Goal: Task Accomplishment & Management: Complete application form

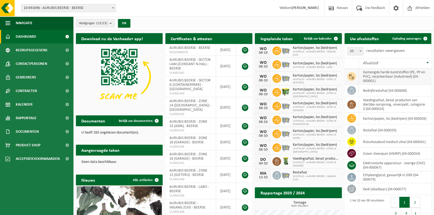
click at [379, 76] on td "gemengde harde kunststoffen (PE, PP en PVC), recycleerbaar (industrieel) (04-00…" at bounding box center [395, 76] width 72 height 16
click at [351, 140] on icon at bounding box center [351, 141] width 5 height 5
click at [411, 37] on span "Ophaling aanvragen" at bounding box center [406, 39] width 29 height 4
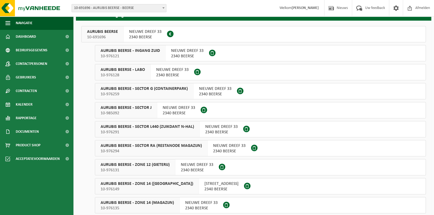
click at [175, 161] on div "NIEUWE DREEF 33 2340 BEERSE" at bounding box center [196, 167] width 43 height 16
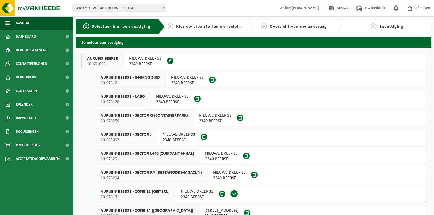
click at [104, 61] on span "10-691696" at bounding box center [102, 63] width 31 height 5
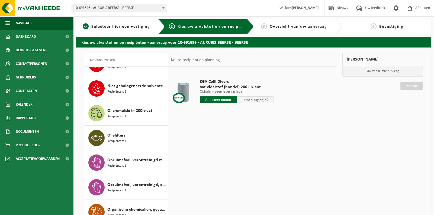
scroll to position [286, 0]
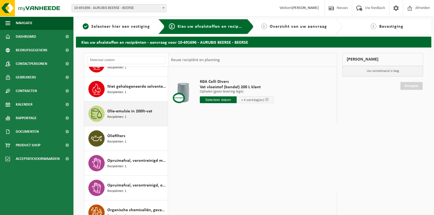
click at [97, 116] on icon at bounding box center [96, 113] width 11 height 11
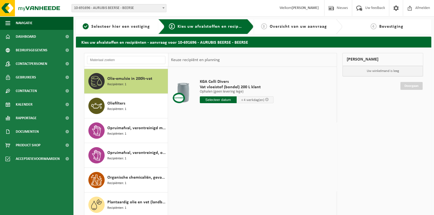
scroll to position [320, 0]
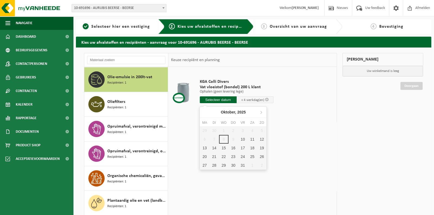
click at [220, 98] on input "text" at bounding box center [218, 99] width 37 height 7
click at [225, 148] on div "15" at bounding box center [223, 147] width 9 height 9
type input "Van 2025-10-15"
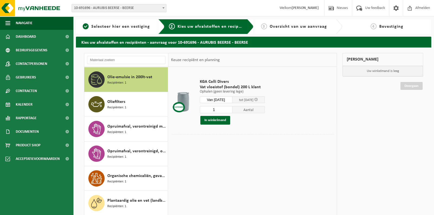
click at [217, 111] on input "1" at bounding box center [216, 109] width 33 height 7
click at [214, 118] on button "In winkelmand" at bounding box center [215, 120] width 30 height 9
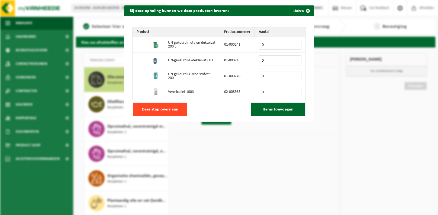
click at [165, 108] on span "Deze stap overslaan" at bounding box center [160, 109] width 37 height 4
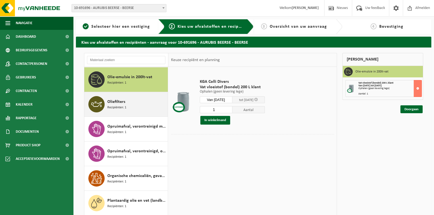
click at [115, 107] on span "Recipiënten: 1" at bounding box center [116, 107] width 19 height 5
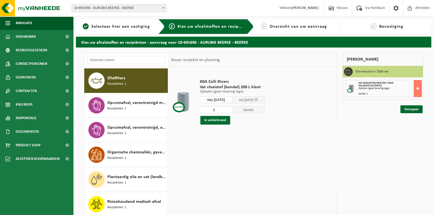
scroll to position [345, 0]
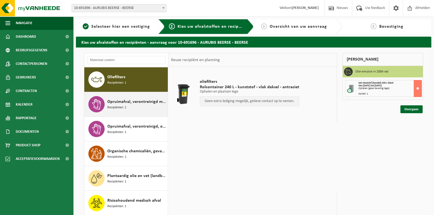
click at [130, 100] on span "Opruimafval, verontreinigd met diverse gevaarlijke afvalstoffen" at bounding box center [136, 101] width 59 height 7
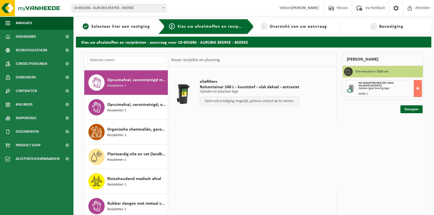
scroll to position [370, 0]
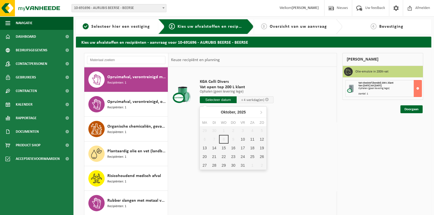
click at [216, 101] on input "text" at bounding box center [218, 99] width 37 height 7
click at [213, 157] on div "21" at bounding box center [214, 156] width 9 height 9
type input "Van 2025-10-21"
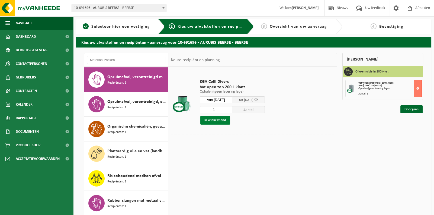
click at [219, 122] on button "In winkelmand" at bounding box center [215, 120] width 30 height 9
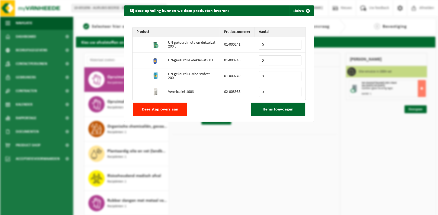
click at [279, 47] on input "0" at bounding box center [280, 45] width 43 height 10
click at [294, 43] on input "1" at bounding box center [280, 45] width 43 height 10
type input "2"
click at [294, 43] on input "2" at bounding box center [280, 45] width 43 height 10
click at [279, 108] on span "Items toevoegen" at bounding box center [278, 109] width 31 height 4
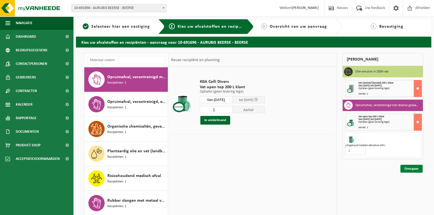
click at [412, 170] on link "Doorgaan" at bounding box center [411, 169] width 22 height 8
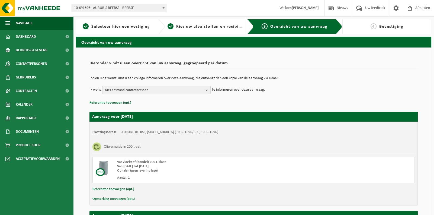
click at [206, 89] on b "button" at bounding box center [208, 90] width 5 height 8
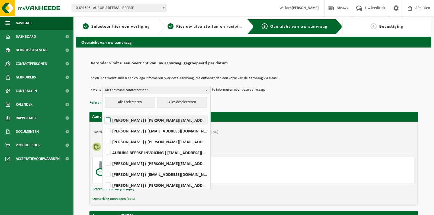
click at [109, 117] on label "Dirk Bertels ( d.bertels@aurubis.com )" at bounding box center [156, 120] width 103 height 8
click at [104, 113] on input "Dirk Bertels ( d.bertels@aurubis.com )" at bounding box center [104, 113] width 0 height 0
checkbox input "true"
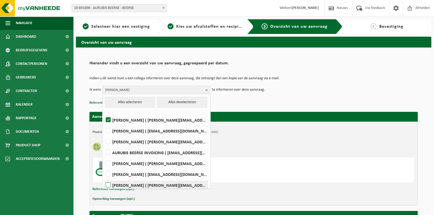
click at [108, 181] on label "BRENT TEWISSEN ( b.tewissen@aurubis.com )" at bounding box center [156, 185] width 103 height 8
click at [104, 178] on input "BRENT TEWISSEN ( b.tewissen@aurubis.com )" at bounding box center [104, 178] width 0 height 0
checkbox input "true"
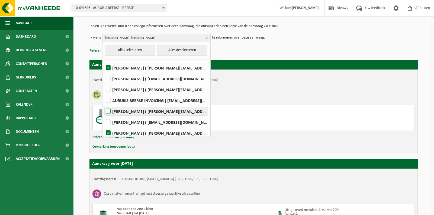
scroll to position [52, 0]
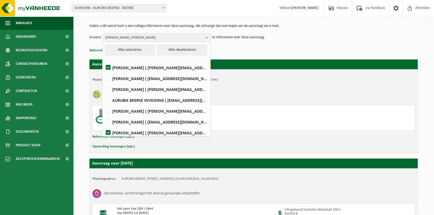
click at [262, 74] on div "Plaatsingsadres: AURUBIS BEERSE, 2340 BEERSE, NIEUWE DREEF 33 (10-691696/BUS, 1…" at bounding box center [253, 111] width 328 height 84
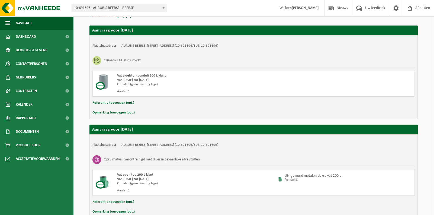
scroll to position [116, 0]
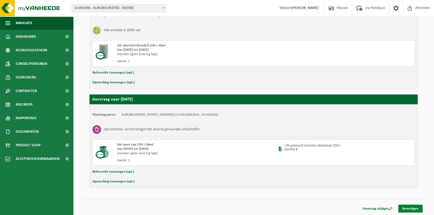
click at [405, 206] on link "Bevestigen" at bounding box center [410, 208] width 24 height 8
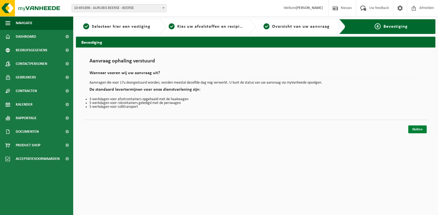
click at [417, 127] on link "Sluiten" at bounding box center [417, 129] width 18 height 8
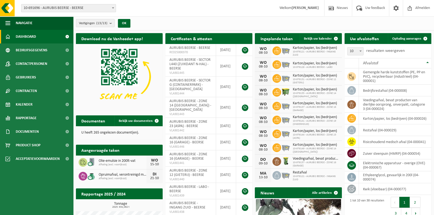
click at [101, 161] on span "Olie-emulsie in 200lt-vat" at bounding box center [123, 161] width 48 height 4
click at [86, 150] on h2 "Aangevraagde taken" at bounding box center [100, 150] width 49 height 11
drag, startPoint x: 86, startPoint y: 150, endPoint x: 88, endPoint y: 164, distance: 14.0
click at [88, 164] on img at bounding box center [91, 161] width 9 height 9
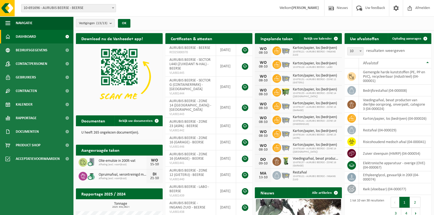
click at [101, 165] on span "Afhaling (excl. voorrijkost)" at bounding box center [123, 164] width 48 height 3
click at [85, 162] on icon at bounding box center [82, 161] width 5 height 5
click at [82, 160] on icon at bounding box center [82, 161] width 5 height 5
drag, startPoint x: 82, startPoint y: 160, endPoint x: 81, endPoint y: 173, distance: 13.6
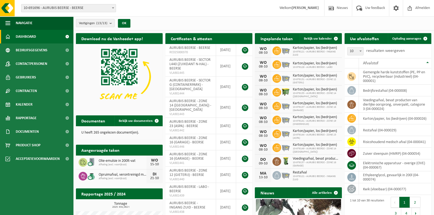
click at [81, 173] on icon at bounding box center [82, 175] width 5 height 5
click at [376, 8] on span "Uw feedback" at bounding box center [375, 8] width 23 height 16
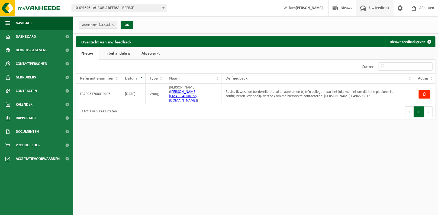
click at [114, 54] on link "In behandeling" at bounding box center [117, 53] width 37 height 12
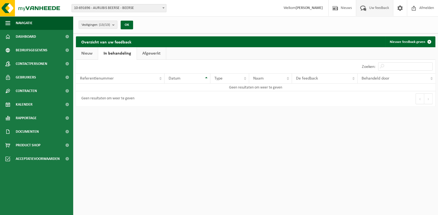
click at [148, 52] on link "Afgewerkt" at bounding box center [151, 53] width 29 height 12
click at [84, 50] on link "Nieuw" at bounding box center [87, 53] width 22 height 12
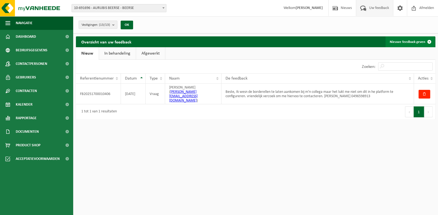
click at [406, 41] on link "Nieuwe feedback geven" at bounding box center [410, 41] width 49 height 11
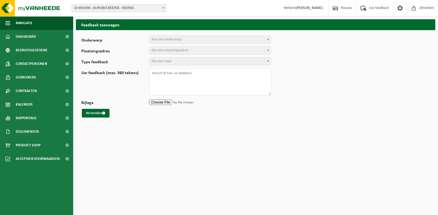
select select
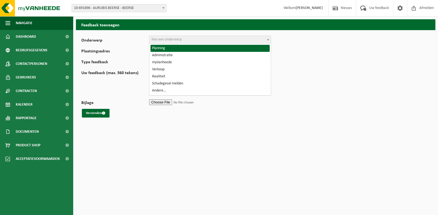
click at [249, 39] on span "Kies een onderwerp" at bounding box center [209, 40] width 121 height 8
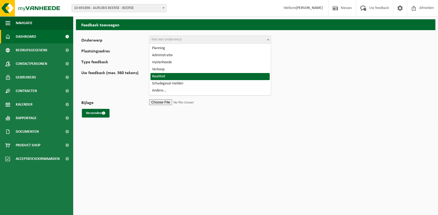
click at [16, 36] on span "Dashboard" at bounding box center [26, 37] width 20 height 14
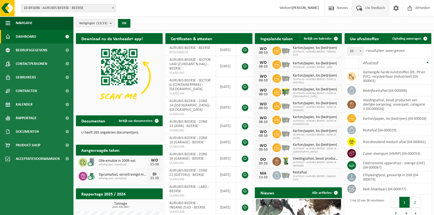
click at [378, 8] on span "Uw feedback" at bounding box center [375, 8] width 23 height 16
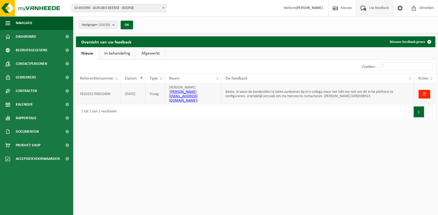
click at [246, 90] on td "Beste, Ik wesn de borderellen te laten aankomen bij m'n collega maar het lukt m…" at bounding box center [318, 94] width 193 height 21
click at [398, 6] on span at bounding box center [400, 8] width 8 height 16
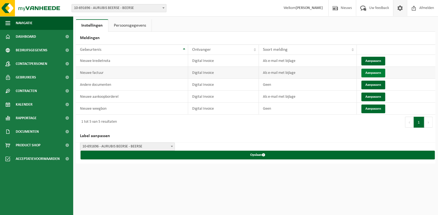
click at [375, 72] on button "Aanpassen" at bounding box center [373, 73] width 24 height 9
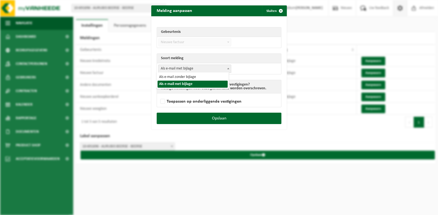
click at [226, 68] on span at bounding box center [228, 68] width 5 height 7
click at [198, 178] on div "Melding aanpassen Sluiten Gebeurtenis Nieuwe factuur Nieuwe kredietnota Andere …" at bounding box center [219, 107] width 438 height 215
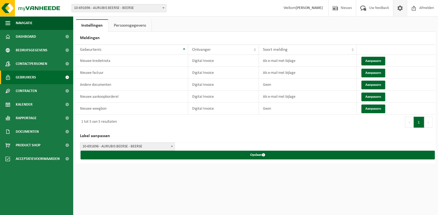
click at [30, 78] on span "Gebruikers" at bounding box center [26, 77] width 20 height 14
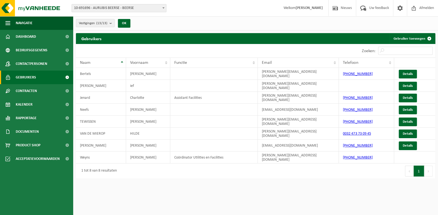
click at [97, 163] on div "1 tot 8 van 8 resultaten" at bounding box center [166, 170] width 180 height 15
click at [94, 154] on td "Weyns" at bounding box center [101, 157] width 50 height 12
click at [61, 76] on span at bounding box center [67, 77] width 12 height 14
click at [46, 63] on span "Contactpersonen" at bounding box center [31, 64] width 31 height 14
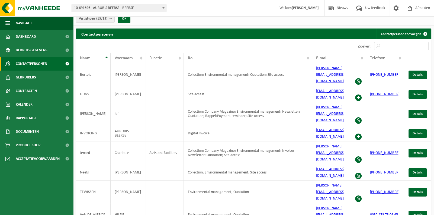
scroll to position [11, 0]
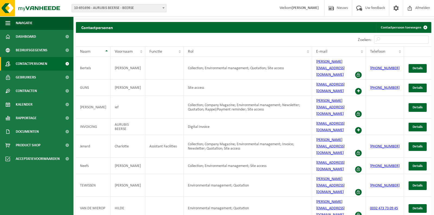
click at [418, 206] on span "Details" at bounding box center [418, 208] width 10 height 4
drag, startPoint x: 193, startPoint y: 192, endPoint x: 214, endPoint y: 192, distance: 20.6
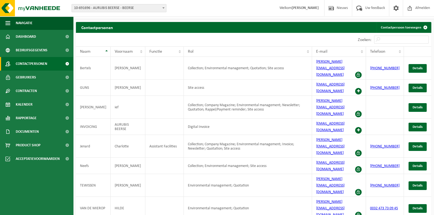
click at [362, 127] on span at bounding box center [358, 130] width 7 height 7
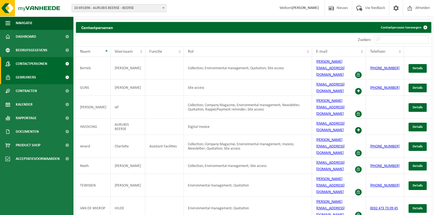
click at [56, 75] on link "Gebruikers" at bounding box center [36, 77] width 73 height 14
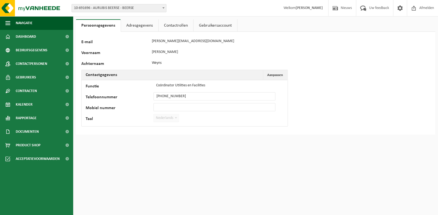
click at [172, 26] on link "Contactrollen" at bounding box center [176, 25] width 35 height 12
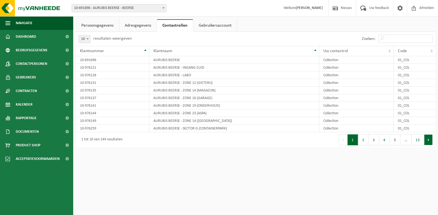
click at [431, 140] on button "Volgende" at bounding box center [428, 139] width 8 height 11
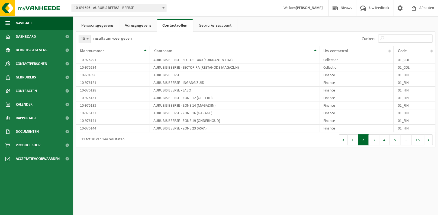
click at [218, 23] on link "Gebruikersaccount" at bounding box center [215, 25] width 44 height 12
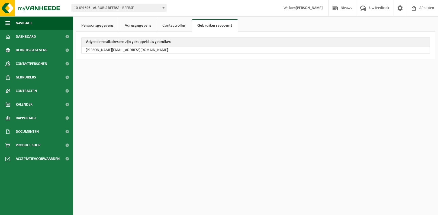
click at [181, 25] on link "Contactrollen" at bounding box center [174, 25] width 35 height 12
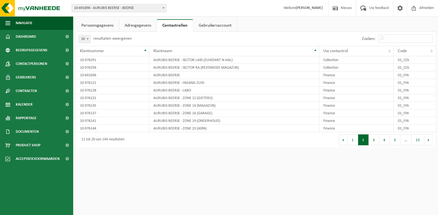
click at [142, 23] on link "Adresgegevens" at bounding box center [137, 25] width 37 height 12
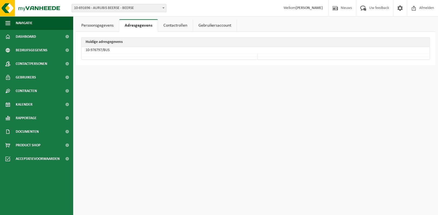
click at [102, 25] on link "Persoonsgegevens" at bounding box center [97, 25] width 43 height 12
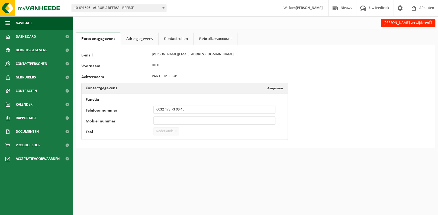
click at [217, 39] on link "Gebruikersaccount" at bounding box center [216, 39] width 44 height 12
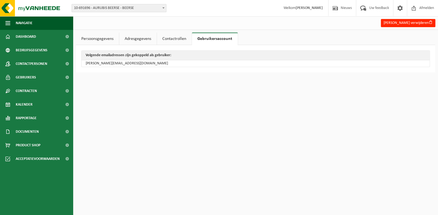
click at [178, 38] on link "Contactrollen" at bounding box center [174, 39] width 35 height 12
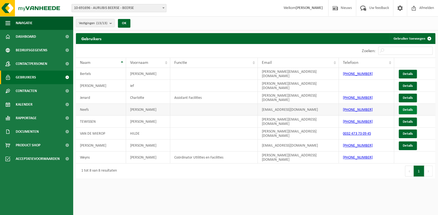
click at [405, 109] on link "Details" at bounding box center [408, 109] width 18 height 9
click at [397, 153] on td at bounding box center [414, 157] width 41 height 12
click at [404, 73] on link "Details" at bounding box center [408, 74] width 18 height 9
click at [396, 154] on td at bounding box center [414, 157] width 41 height 12
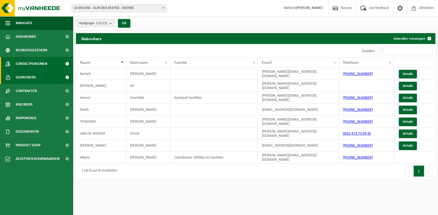
click at [48, 65] on link "Contactpersonen" at bounding box center [36, 64] width 73 height 14
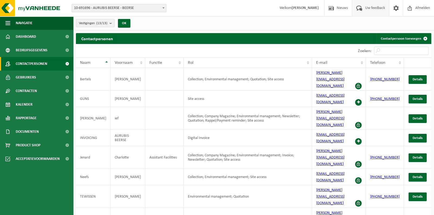
click at [371, 8] on span "Uw feedback" at bounding box center [375, 8] width 23 height 16
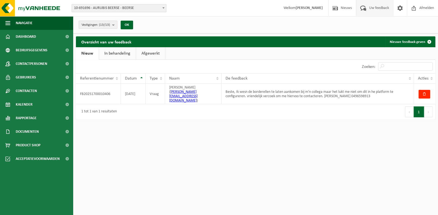
click at [116, 56] on link "In behandeling" at bounding box center [117, 53] width 37 height 12
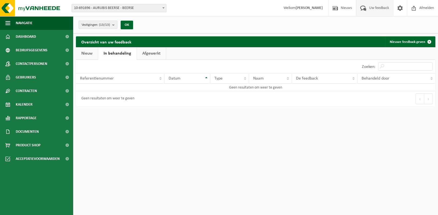
click at [152, 57] on link "Afgewerkt" at bounding box center [151, 53] width 29 height 12
